Goal: Navigation & Orientation: Find specific page/section

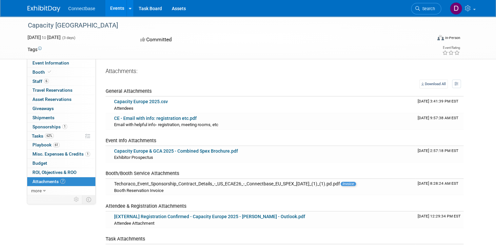
click at [108, 8] on link "Events" at bounding box center [117, 8] width 24 height 16
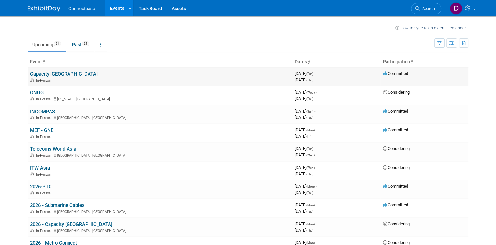
click at [54, 74] on link "Capacity [GEOGRAPHIC_DATA]" at bounding box center [64, 74] width 68 height 6
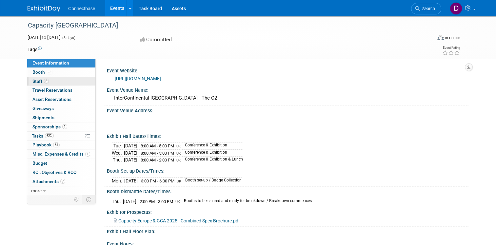
click at [33, 80] on span "Staff 6" at bounding box center [40, 81] width 16 height 5
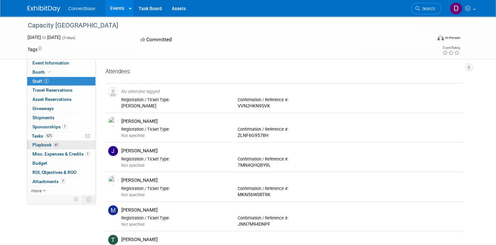
click at [34, 144] on span "Playbook 61" at bounding box center [45, 144] width 27 height 5
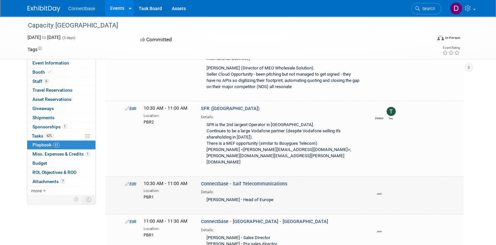
scroll to position [394, 0]
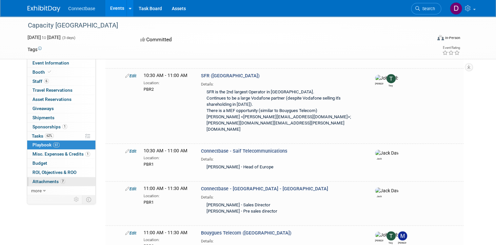
click at [45, 179] on span "Attachments 7" at bounding box center [48, 181] width 33 height 5
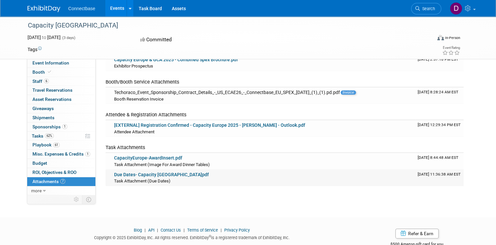
scroll to position [98, 0]
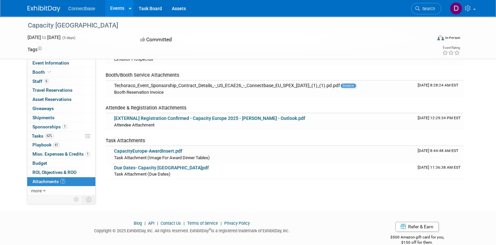
click at [110, 5] on link "Events" at bounding box center [117, 8] width 24 height 16
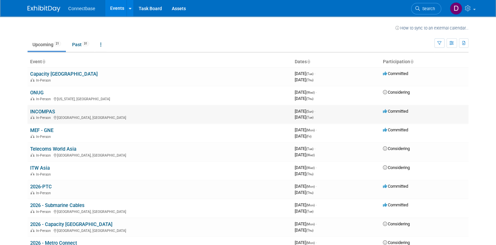
click at [39, 111] on link "INCOMPAS" at bounding box center [42, 112] width 25 height 6
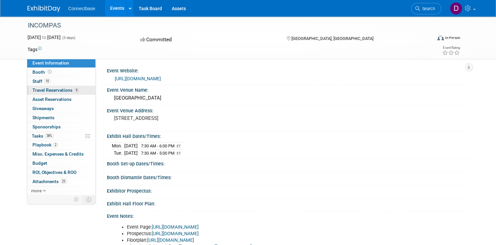
click at [52, 91] on span "Travel Reservations 9" at bounding box center [55, 90] width 47 height 5
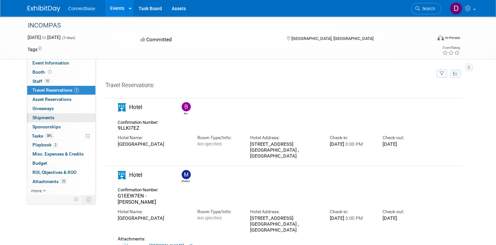
click at [40, 117] on span "Shipments 0" at bounding box center [43, 117] width 22 height 5
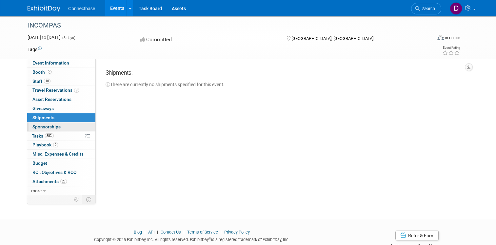
click at [43, 124] on span "Sponsorships 0" at bounding box center [46, 126] width 28 height 5
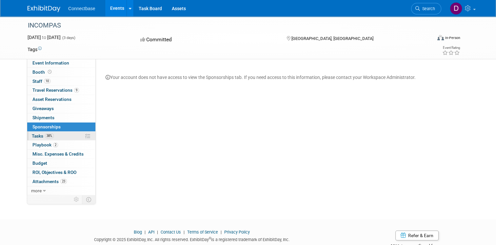
click at [35, 135] on span "Tasks 38%" at bounding box center [43, 135] width 22 height 5
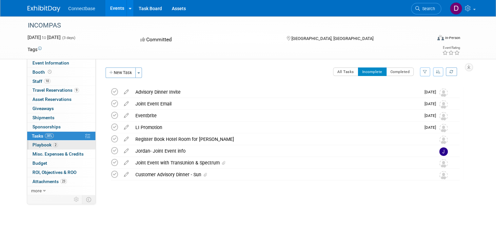
click at [38, 143] on span "Playbook 2" at bounding box center [45, 144] width 26 height 5
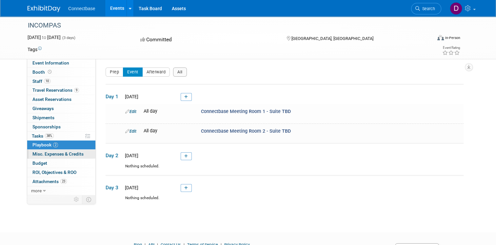
click at [39, 153] on span "Misc. Expenses & Credits 0" at bounding box center [57, 154] width 51 height 5
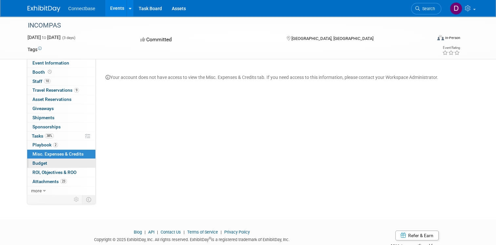
click at [37, 162] on span "Budget" at bounding box center [39, 163] width 15 height 5
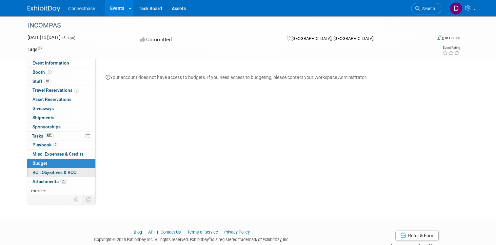
click at [37, 170] on span "ROI, Objectives & ROO 0" at bounding box center [54, 172] width 44 height 5
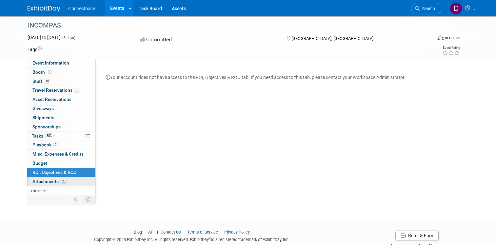
click at [38, 180] on span "Attachments 23" at bounding box center [49, 181] width 34 height 5
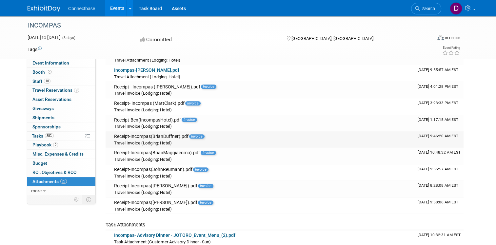
scroll to position [328, 0]
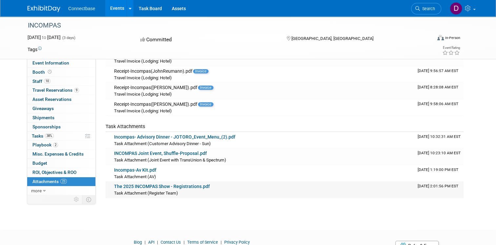
click at [155, 184] on link "The 2025 INCOMPAS Show - Registrations.pdf" at bounding box center [162, 186] width 96 height 5
click at [32, 191] on span "more" at bounding box center [36, 190] width 10 height 5
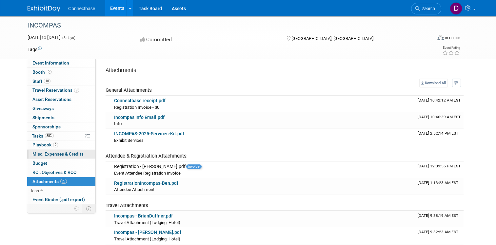
scroll to position [0, 0]
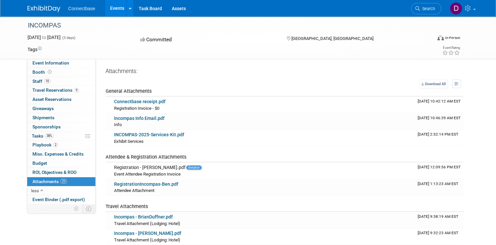
click at [107, 7] on link "Events" at bounding box center [117, 8] width 24 height 16
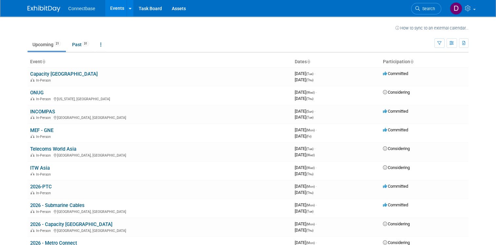
click at [277, 41] on ul "Upcoming 21 Past 31 All Events 52 Past and Upcoming Grouped Annually Events gro…" at bounding box center [231, 45] width 407 height 15
